Goal: Transaction & Acquisition: Obtain resource

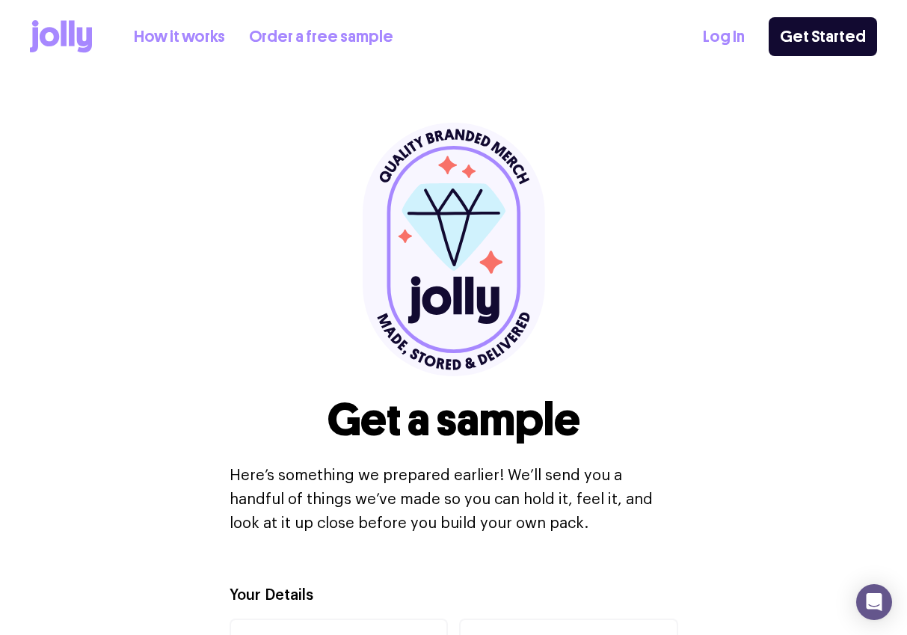
click at [184, 31] on link "How it works" at bounding box center [179, 37] width 91 height 25
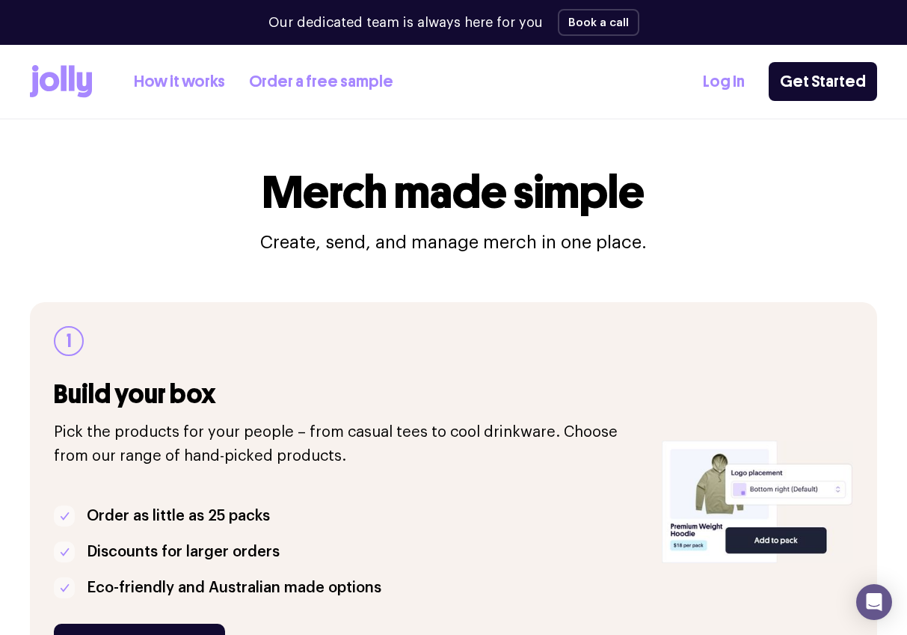
scroll to position [162, 0]
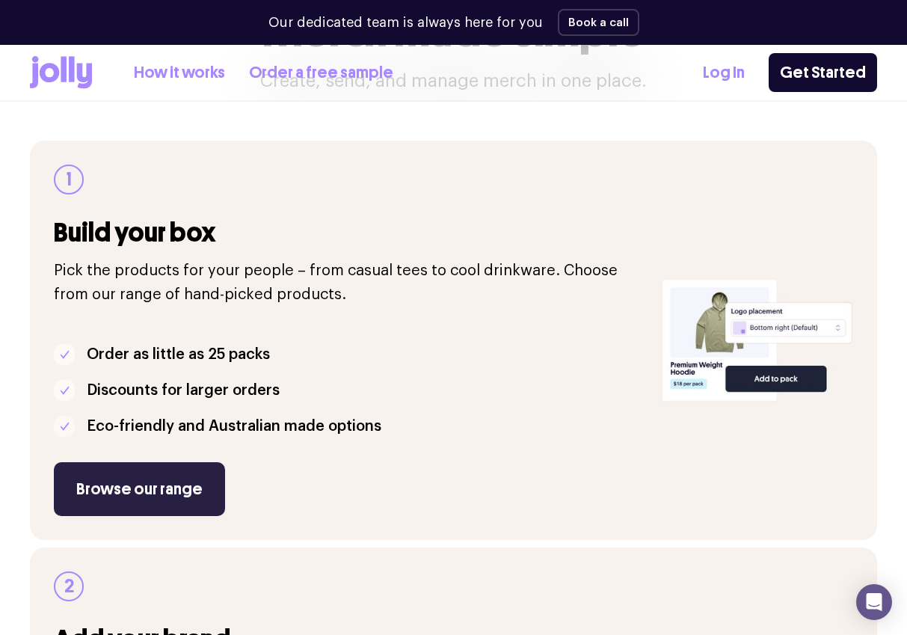
click at [175, 488] on link "Browse our range" at bounding box center [139, 489] width 171 height 54
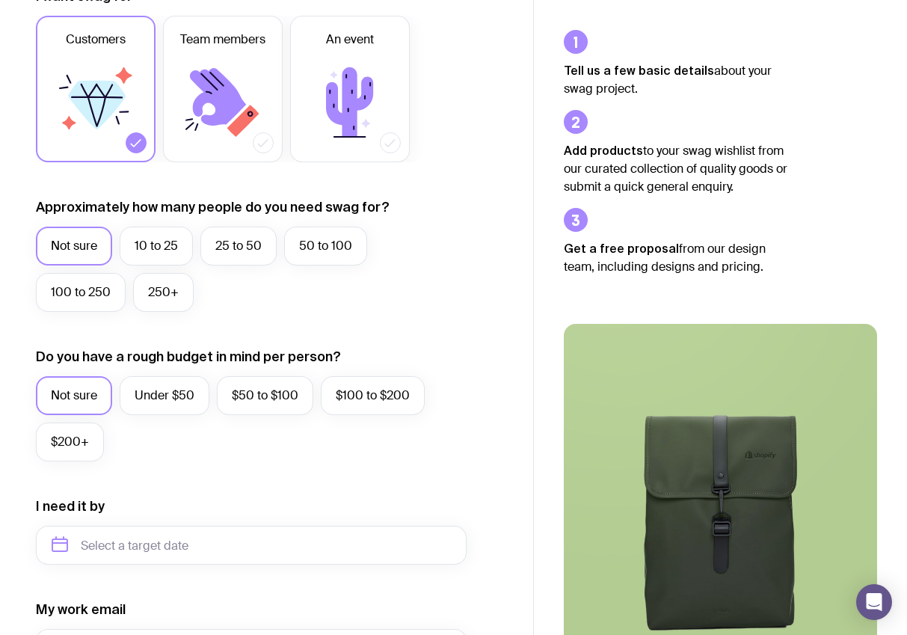
scroll to position [245, 0]
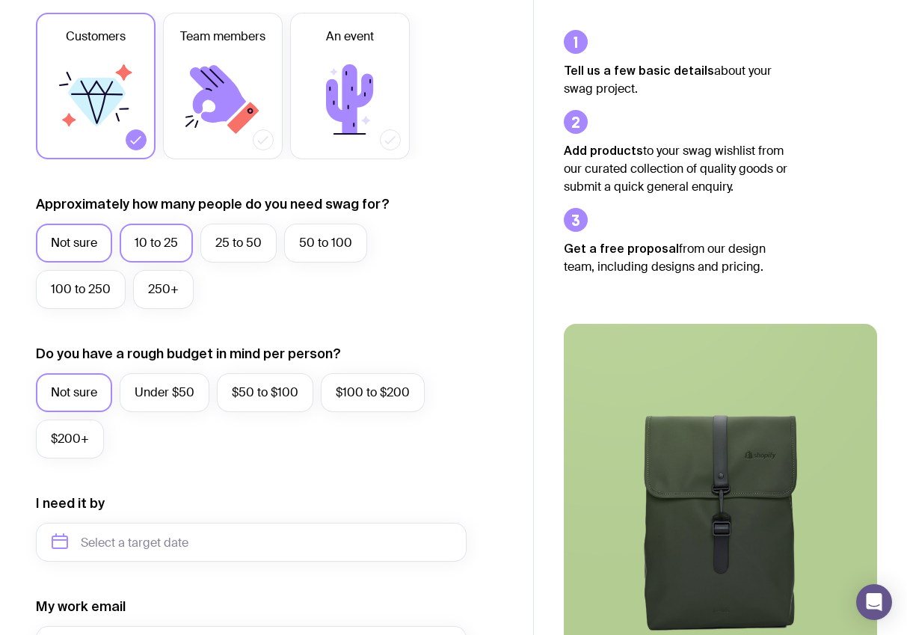
click at [159, 252] on label "10 to 25" at bounding box center [156, 243] width 73 height 39
click at [0, 0] on input "10 to 25" at bounding box center [0, 0] width 0 height 0
click at [245, 397] on label "$50 to $100" at bounding box center [265, 392] width 96 height 39
click at [0, 0] on input "$50 to $100" at bounding box center [0, 0] width 0 height 0
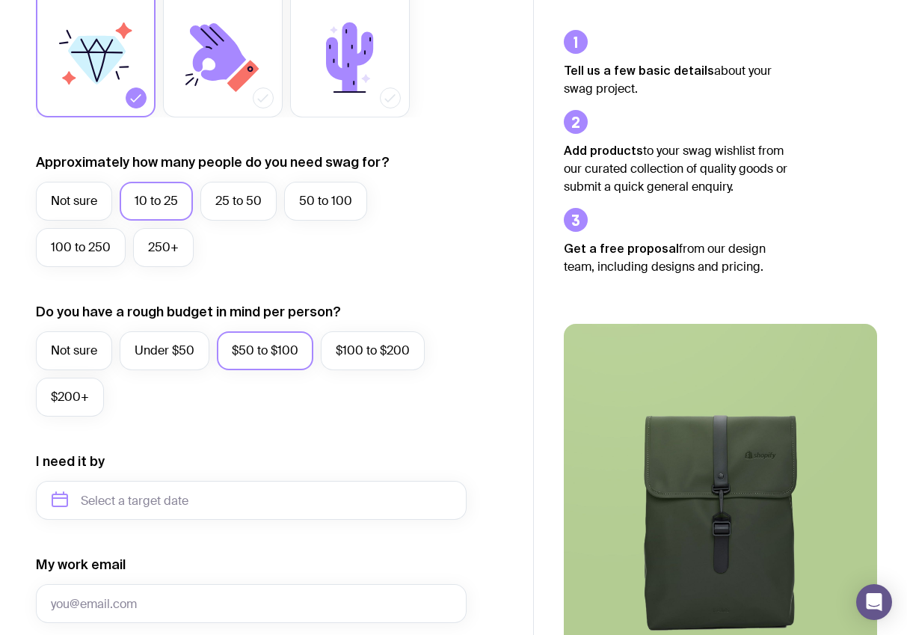
scroll to position [372, 0]
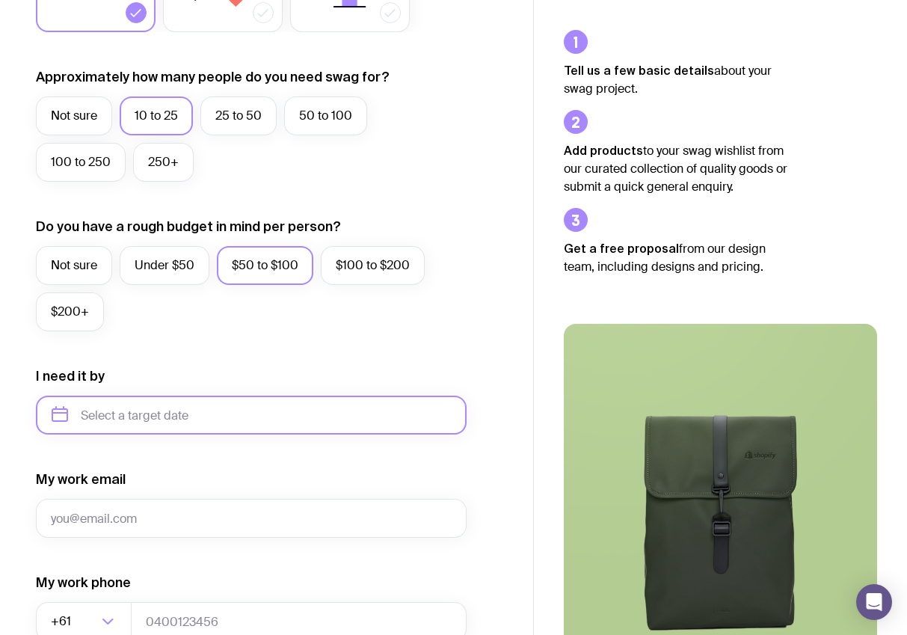
click at [202, 416] on input "text" at bounding box center [251, 415] width 431 height 39
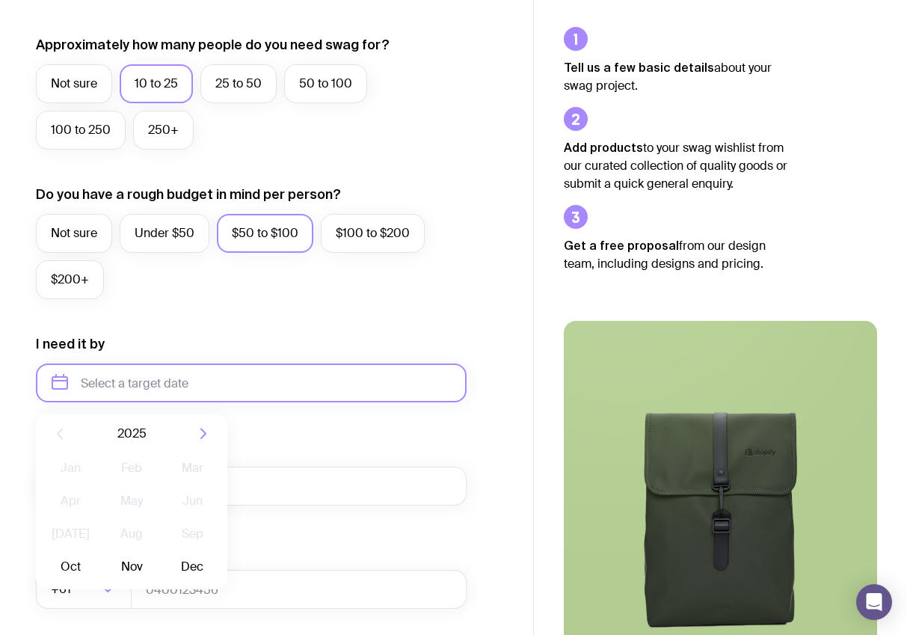
scroll to position [486, 0]
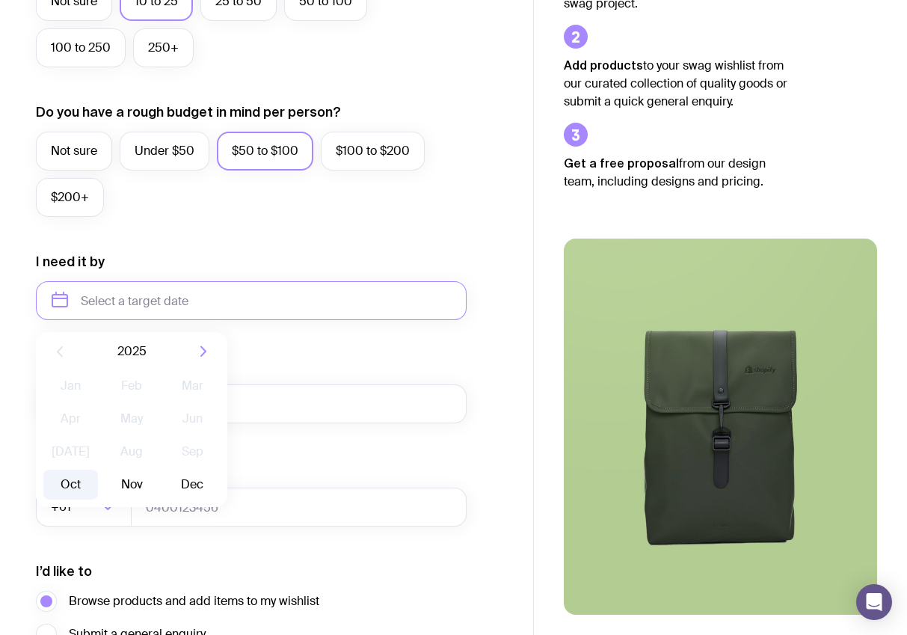
click at [57, 494] on button "Oct" at bounding box center [70, 485] width 55 height 30
type input "October 2025"
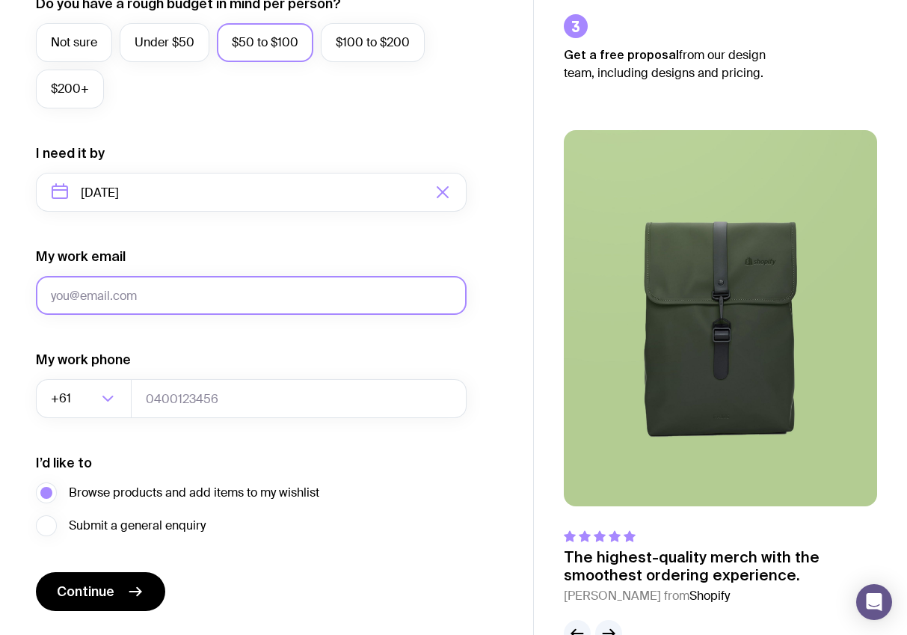
scroll to position [636, 0]
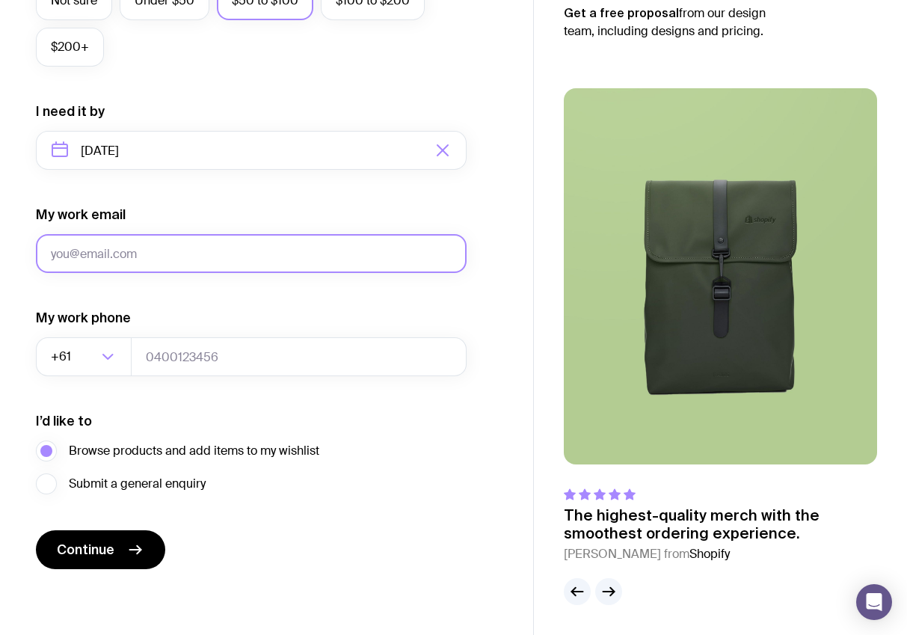
click at [176, 265] on input "My work email" at bounding box center [251, 253] width 431 height 39
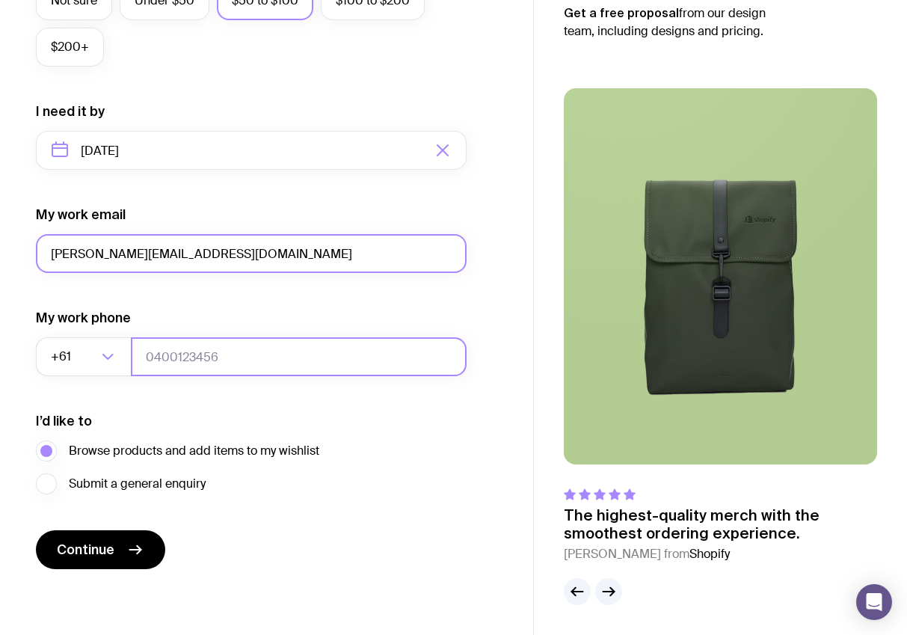
type input "bradley@bbnconsulting.com"
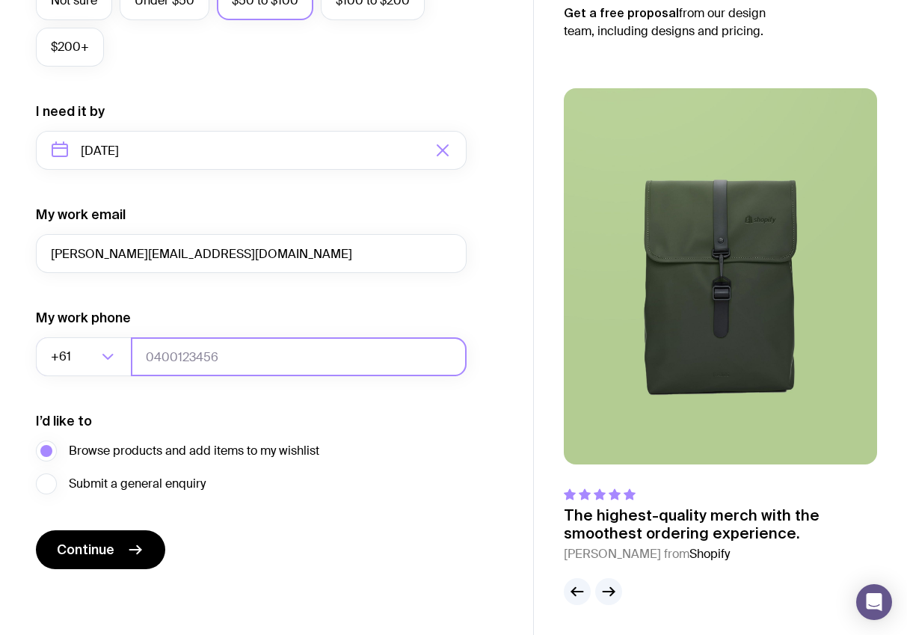
click at [184, 369] on input "tel" at bounding box center [299, 356] width 336 height 39
type input "410170853"
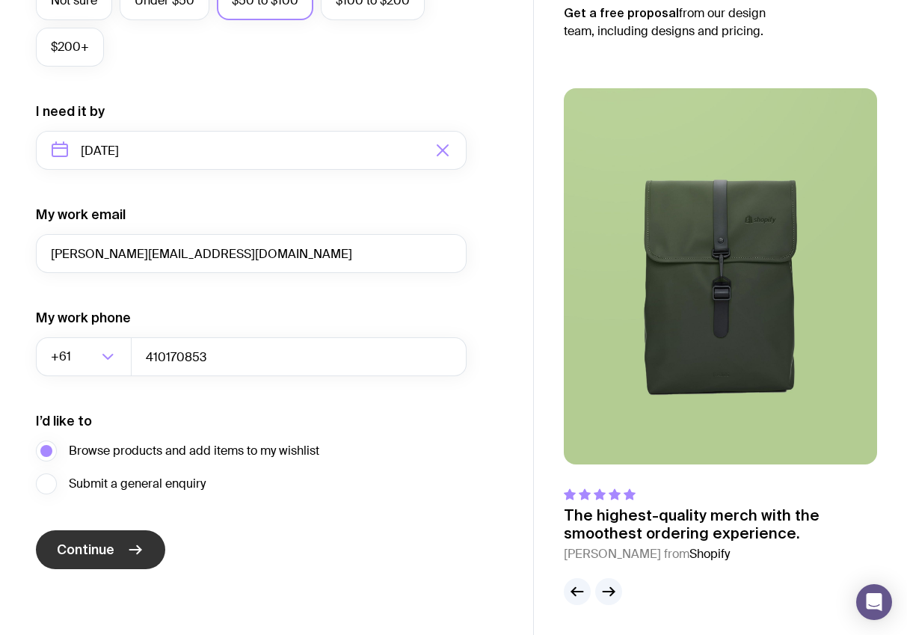
click at [122, 555] on button "Continue" at bounding box center [100, 549] width 129 height 39
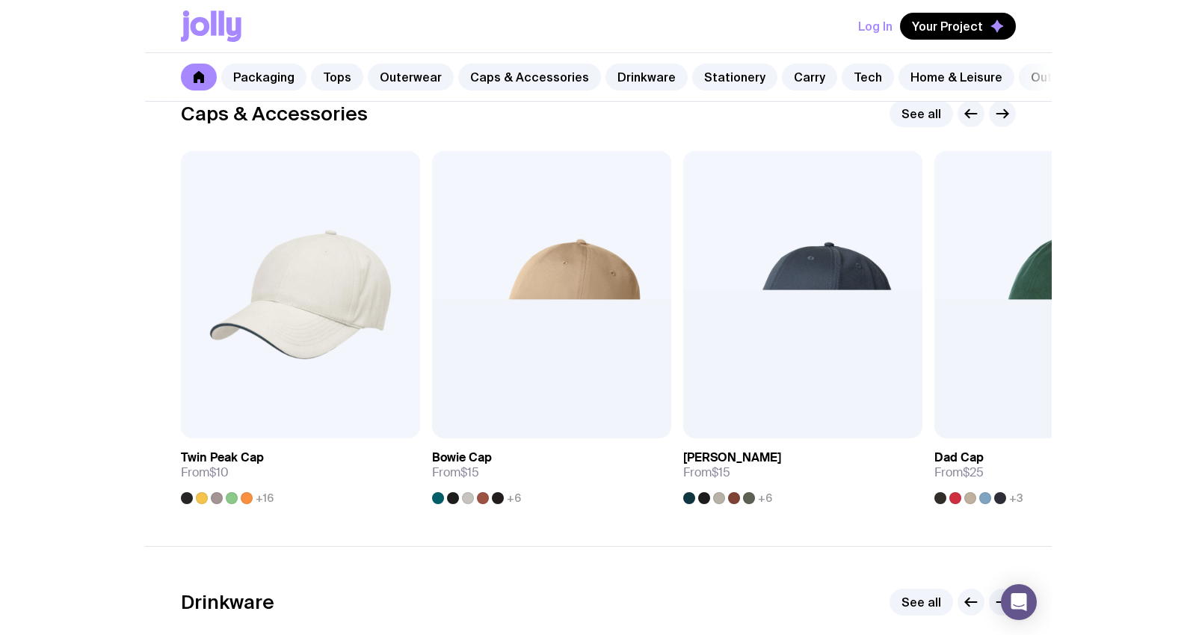
scroll to position [1701, 0]
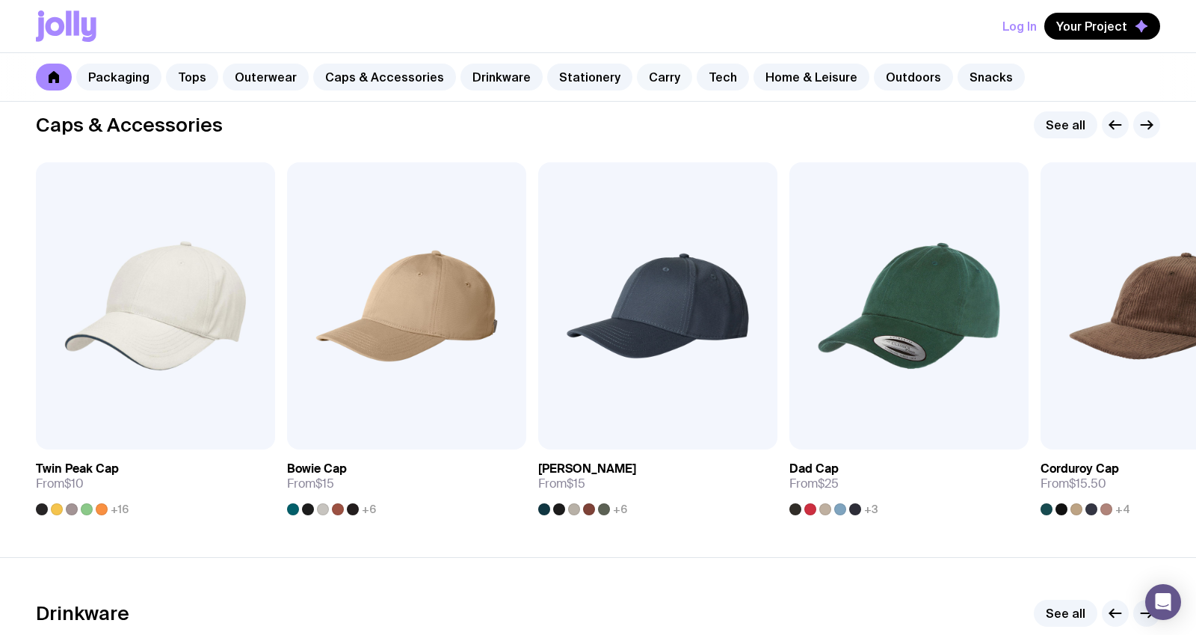
click at [651, 86] on link "Carry" at bounding box center [664, 77] width 55 height 27
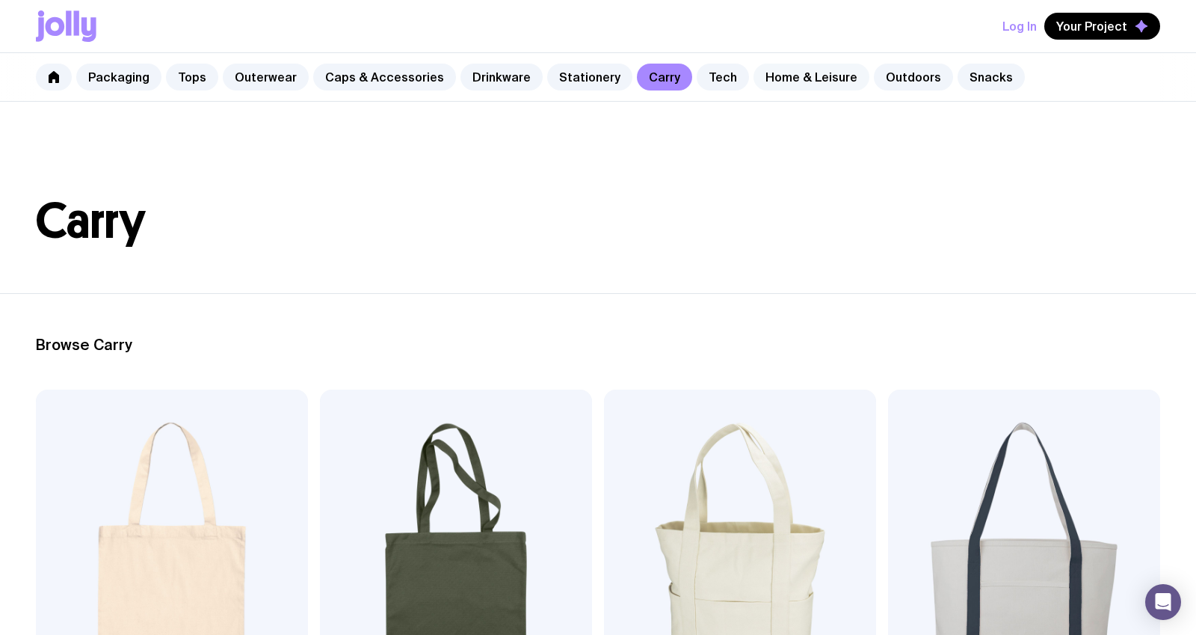
click at [754, 80] on link "Home & Leisure" at bounding box center [812, 77] width 116 height 27
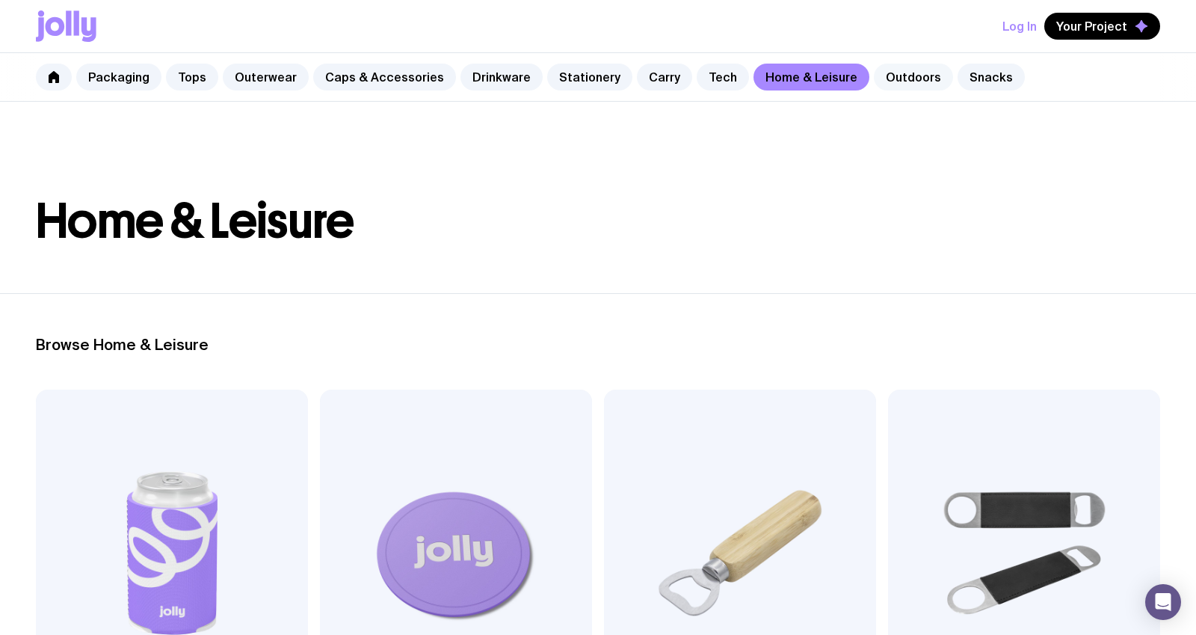
click at [888, 76] on link "Outdoors" at bounding box center [913, 77] width 79 height 27
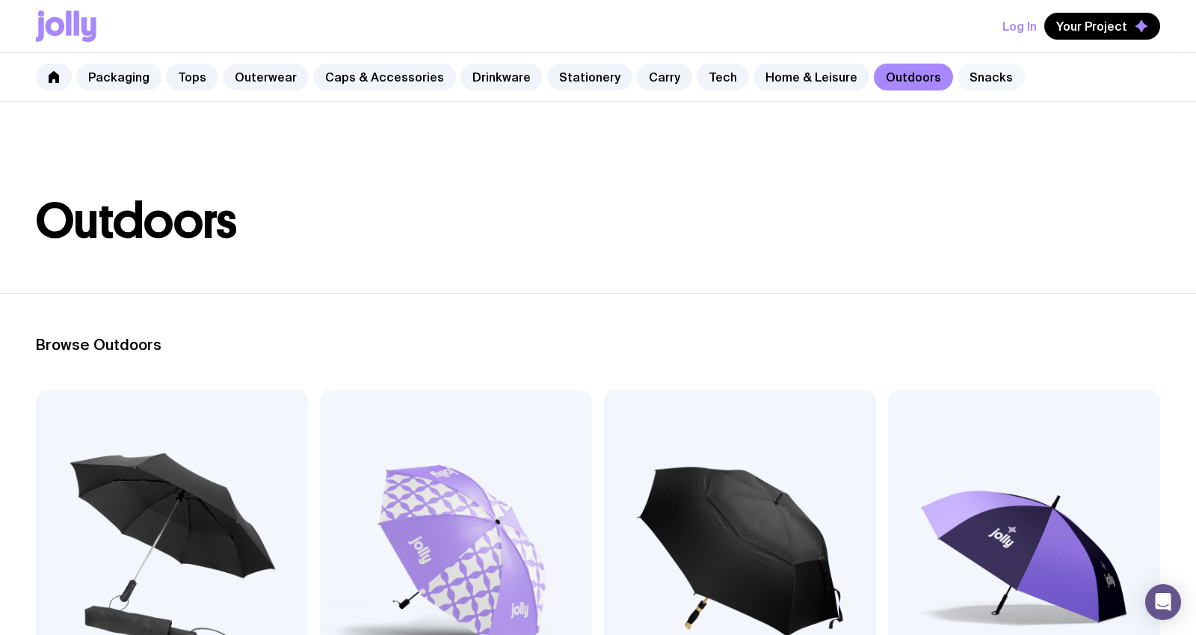
click at [906, 79] on link "Snacks" at bounding box center [991, 77] width 67 height 27
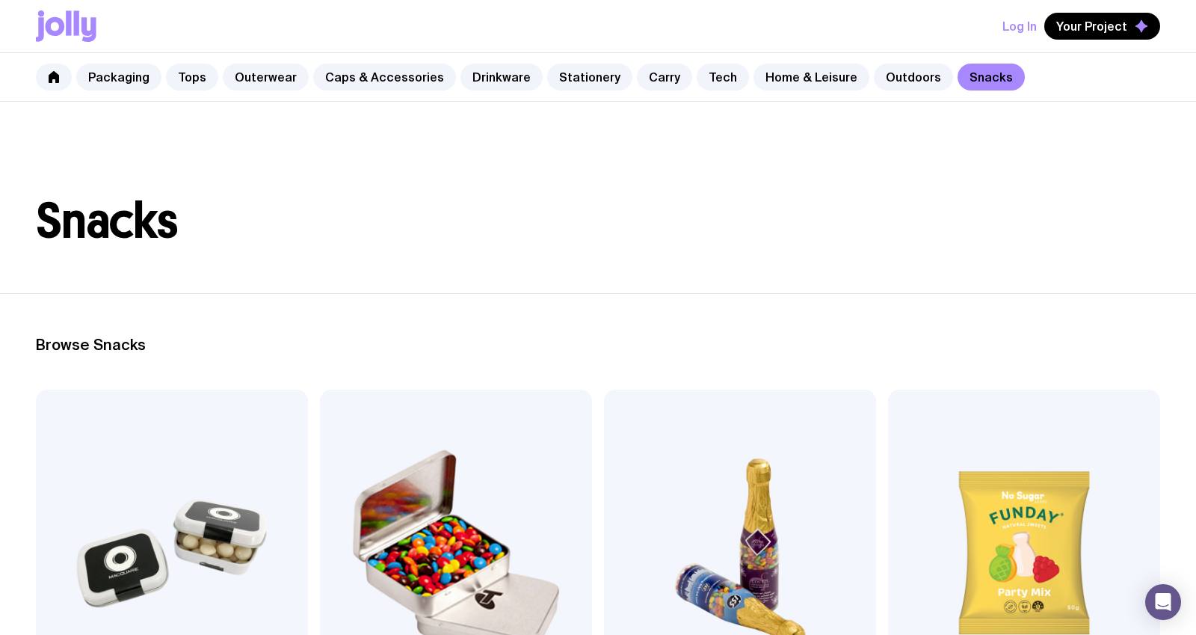
scroll to position [319, 0]
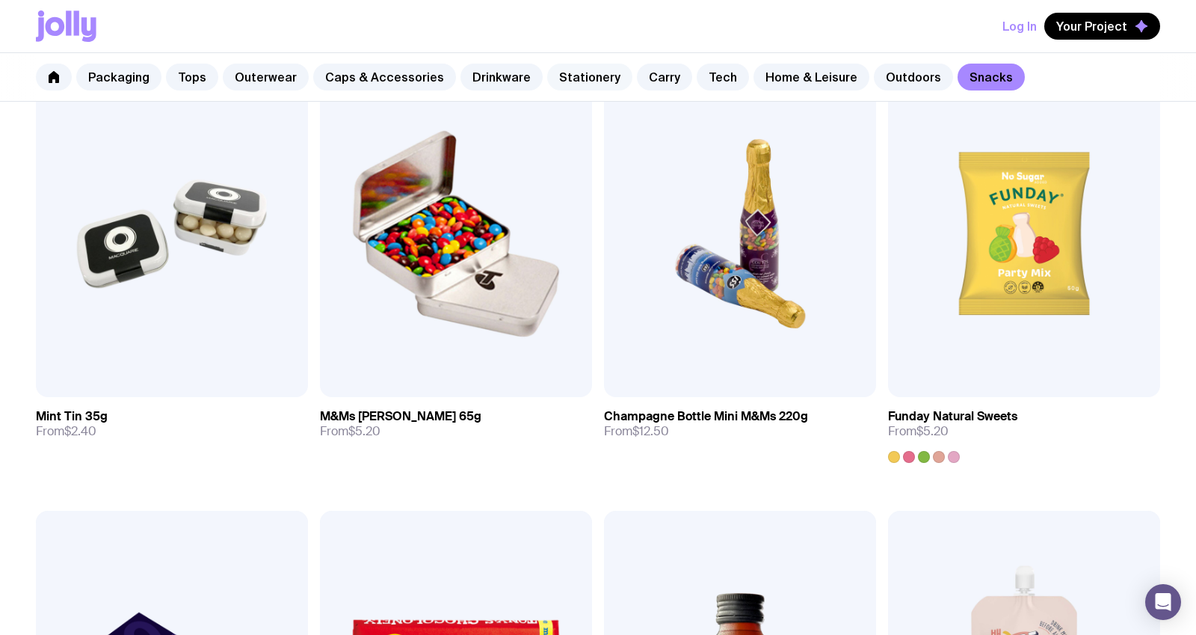
click at [564, 79] on link "Stationery" at bounding box center [589, 77] width 85 height 27
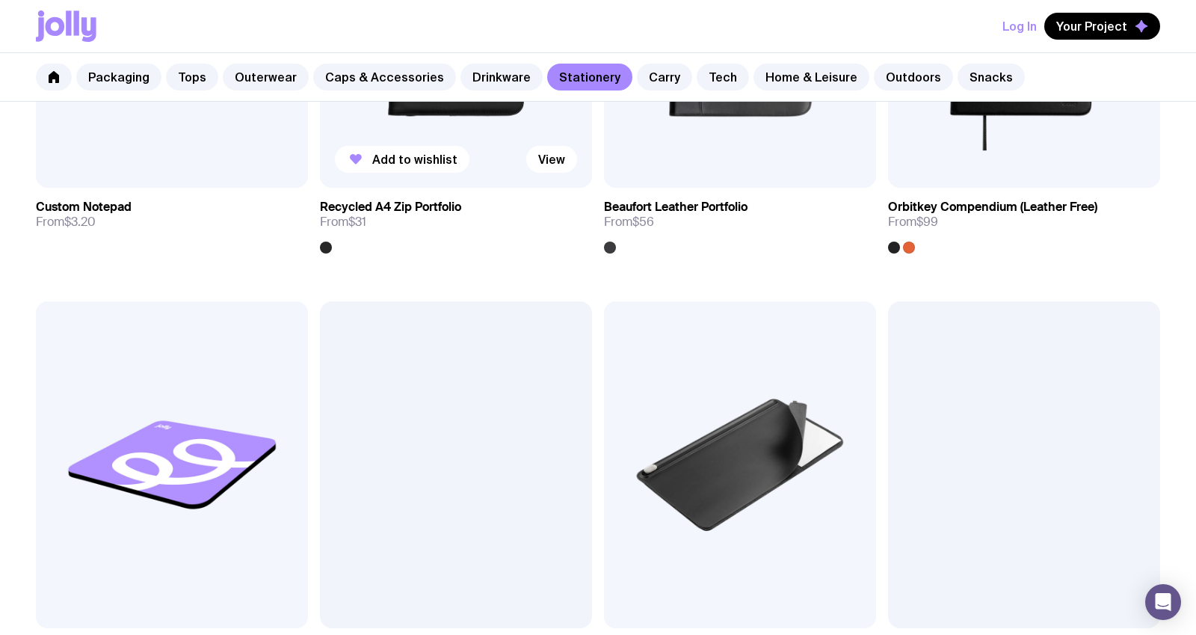
scroll to position [2294, 0]
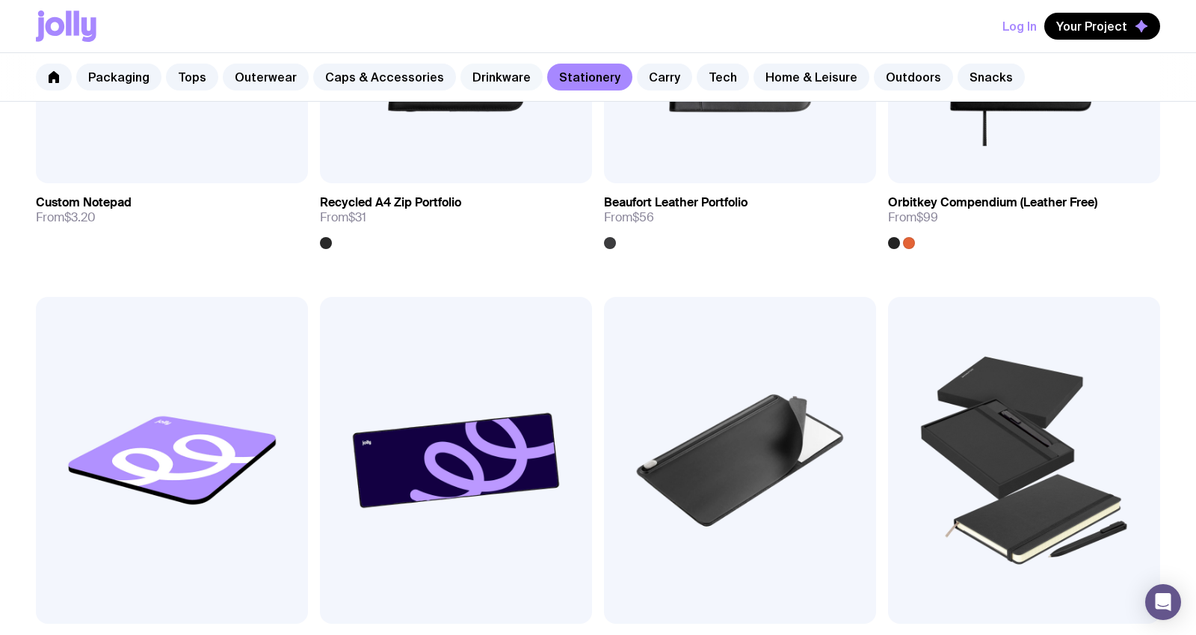
click at [478, 85] on link "Drinkware" at bounding box center [502, 77] width 82 height 27
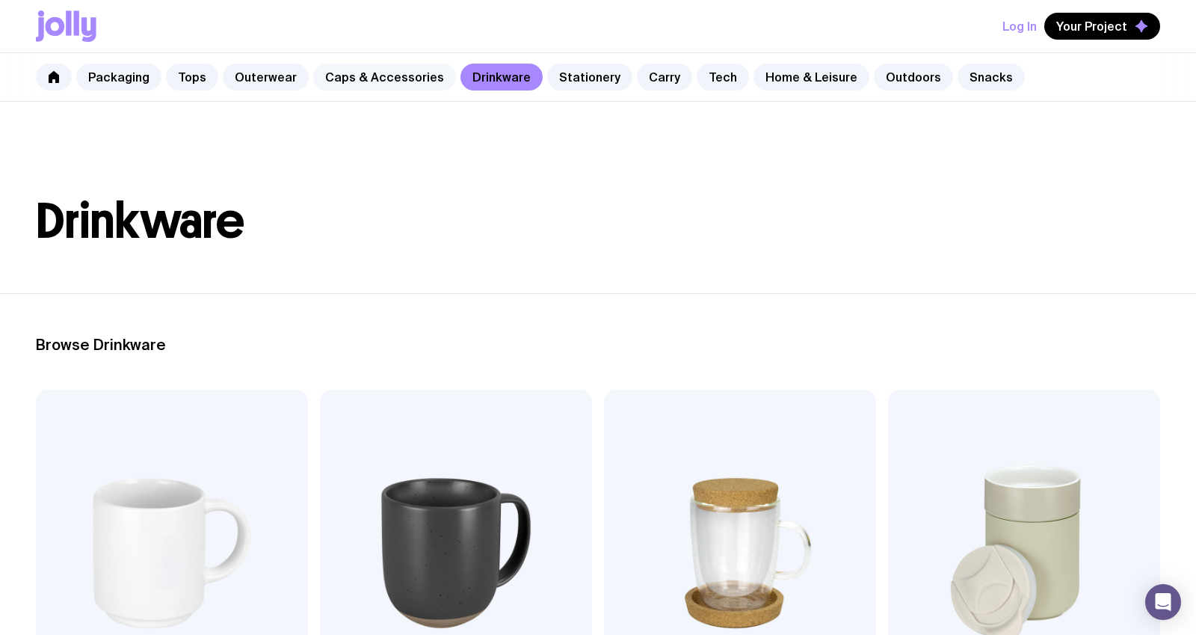
click at [378, 81] on link "Caps & Accessories" at bounding box center [384, 77] width 143 height 27
